Goal: Find specific page/section: Find specific page/section

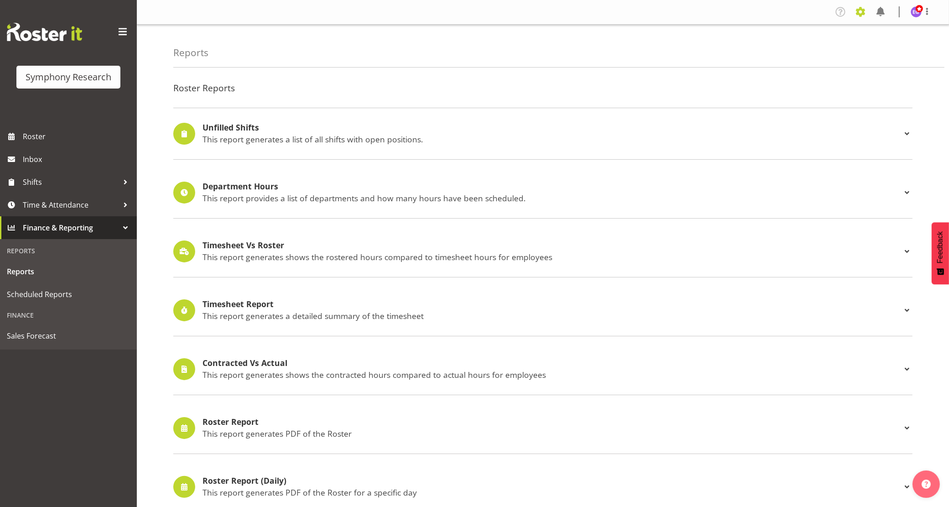
click at [861, 10] on span at bounding box center [860, 12] width 15 height 15
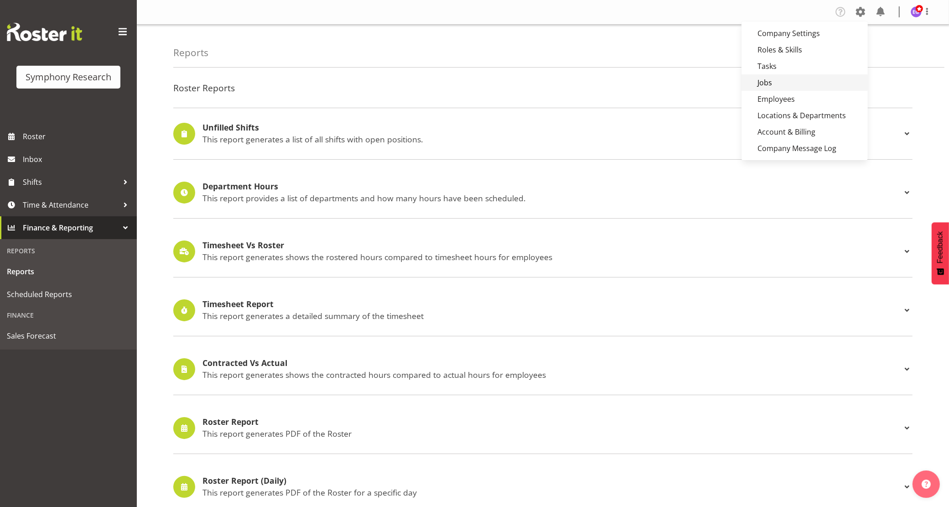
click at [764, 82] on link "Jobs" at bounding box center [805, 82] width 126 height 16
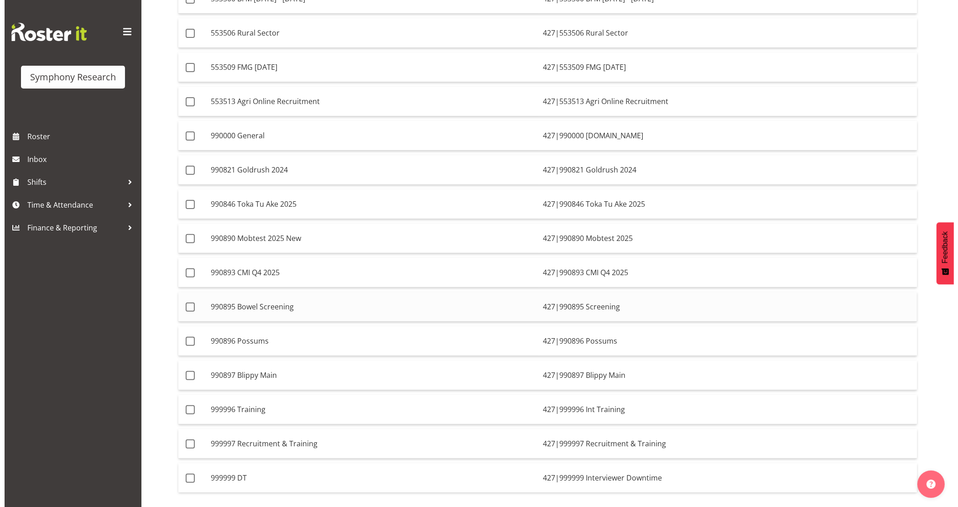
scroll to position [302, 0]
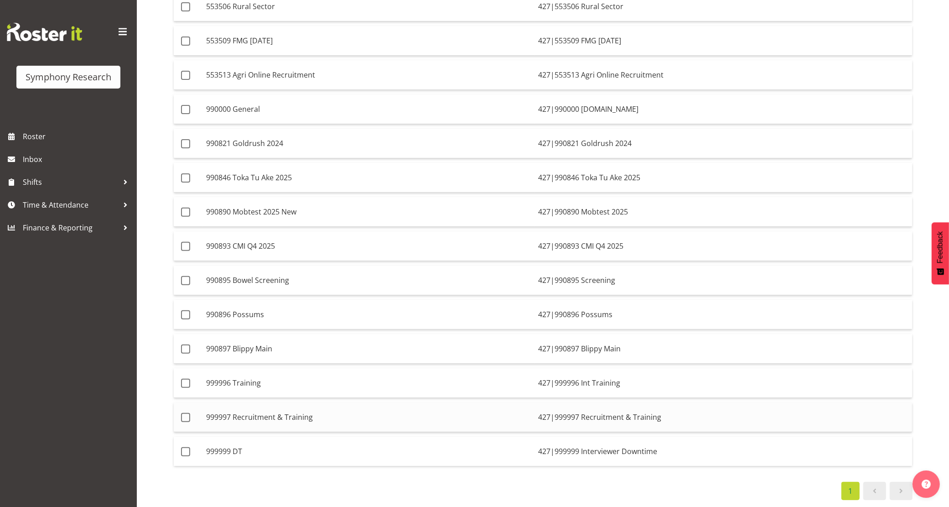
click at [606, 412] on td "427|999997 Recruitment & Training" at bounding box center [724, 417] width 378 height 30
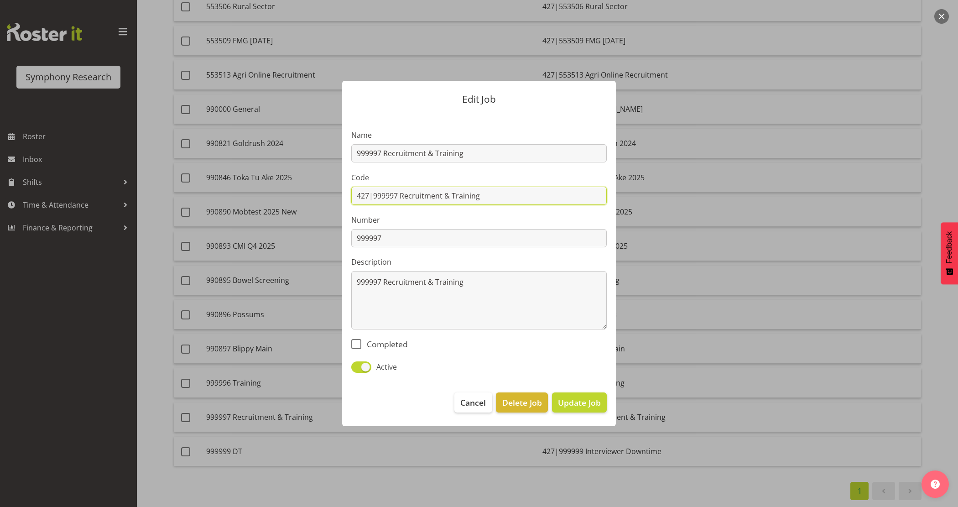
drag, startPoint x: 484, startPoint y: 197, endPoint x: 374, endPoint y: 197, distance: 109.9
click at [374, 197] on input "427|999997 Recruitment & Training" at bounding box center [478, 196] width 255 height 18
